Goal: Task Accomplishment & Management: Manage account settings

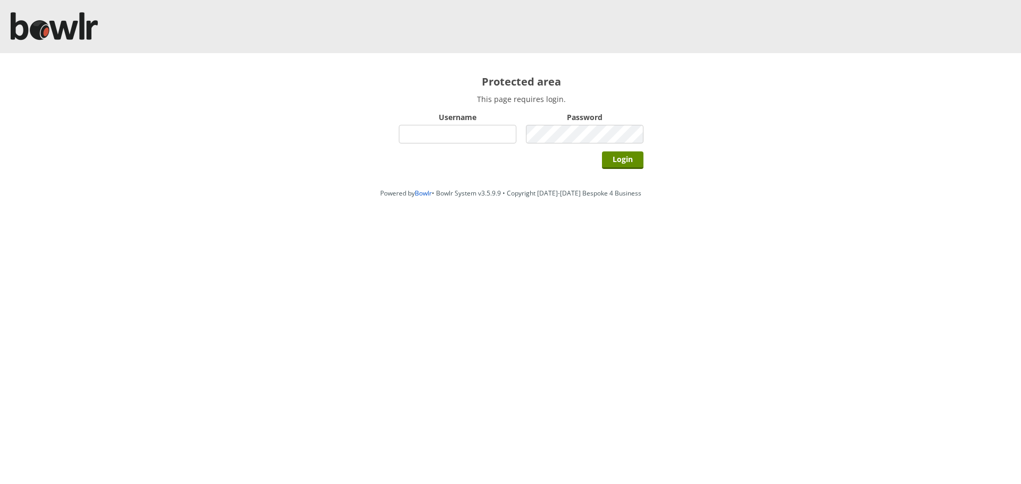
type input "hornseaindoorbowlsclub"
click at [625, 171] on div "Login" at bounding box center [521, 159] width 245 height 27
click at [631, 153] on div "Login" at bounding box center [521, 159] width 245 height 27
click at [629, 154] on input "Login" at bounding box center [622, 161] width 41 height 18
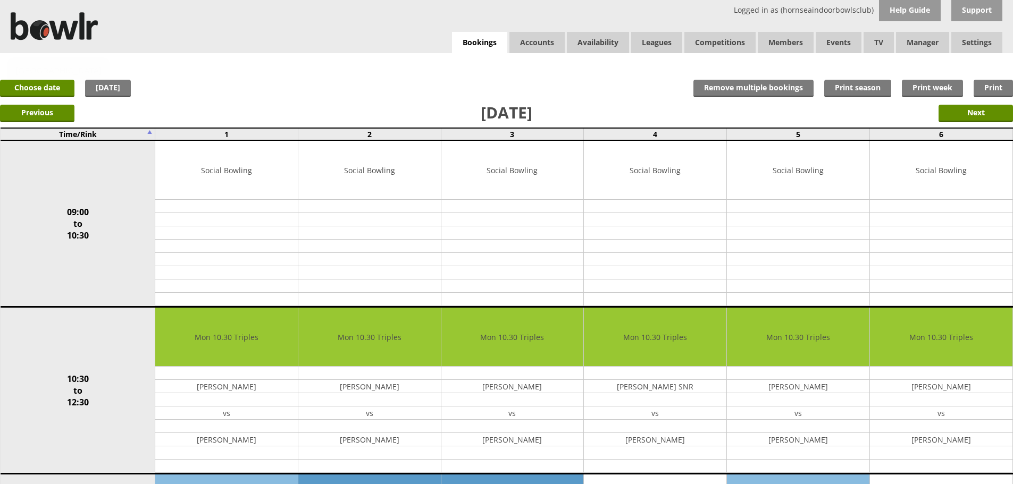
click at [58, 77] on div "Hornsea Bowls Centre" at bounding box center [59, 71] width 96 height 20
click at [60, 82] on link "Choose date" at bounding box center [37, 89] width 74 height 18
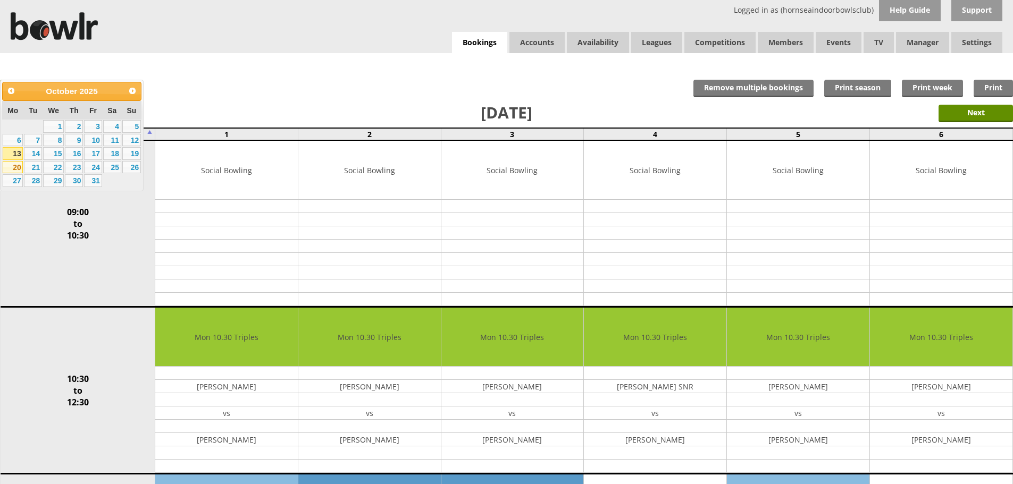
click at [13, 163] on link "20" at bounding box center [13, 167] width 20 height 13
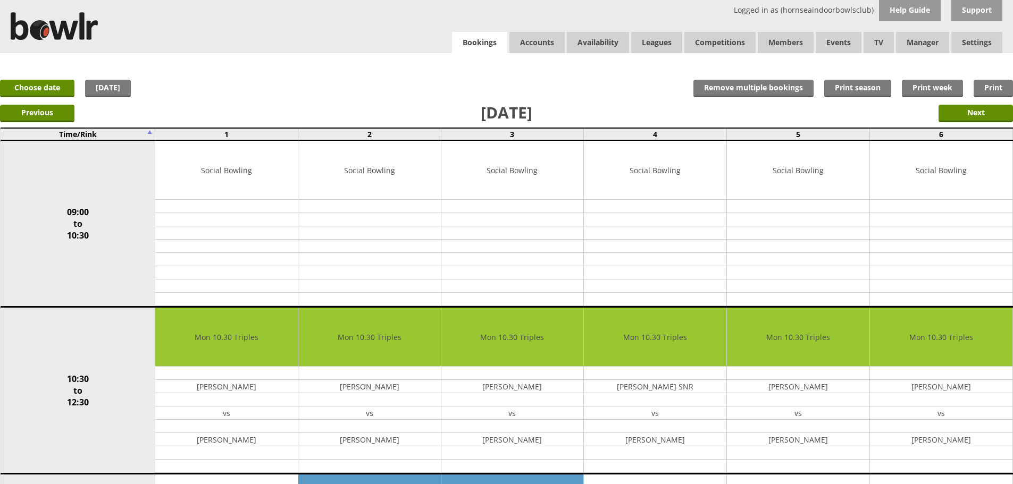
click at [493, 49] on link "Bookings" at bounding box center [479, 43] width 55 height 22
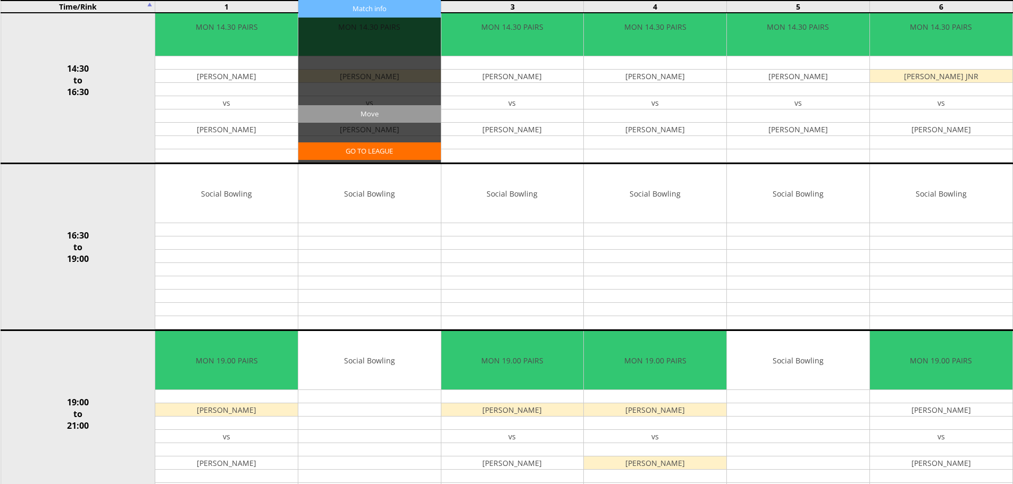
scroll to position [691, 0]
